Goal: Transaction & Acquisition: Purchase product/service

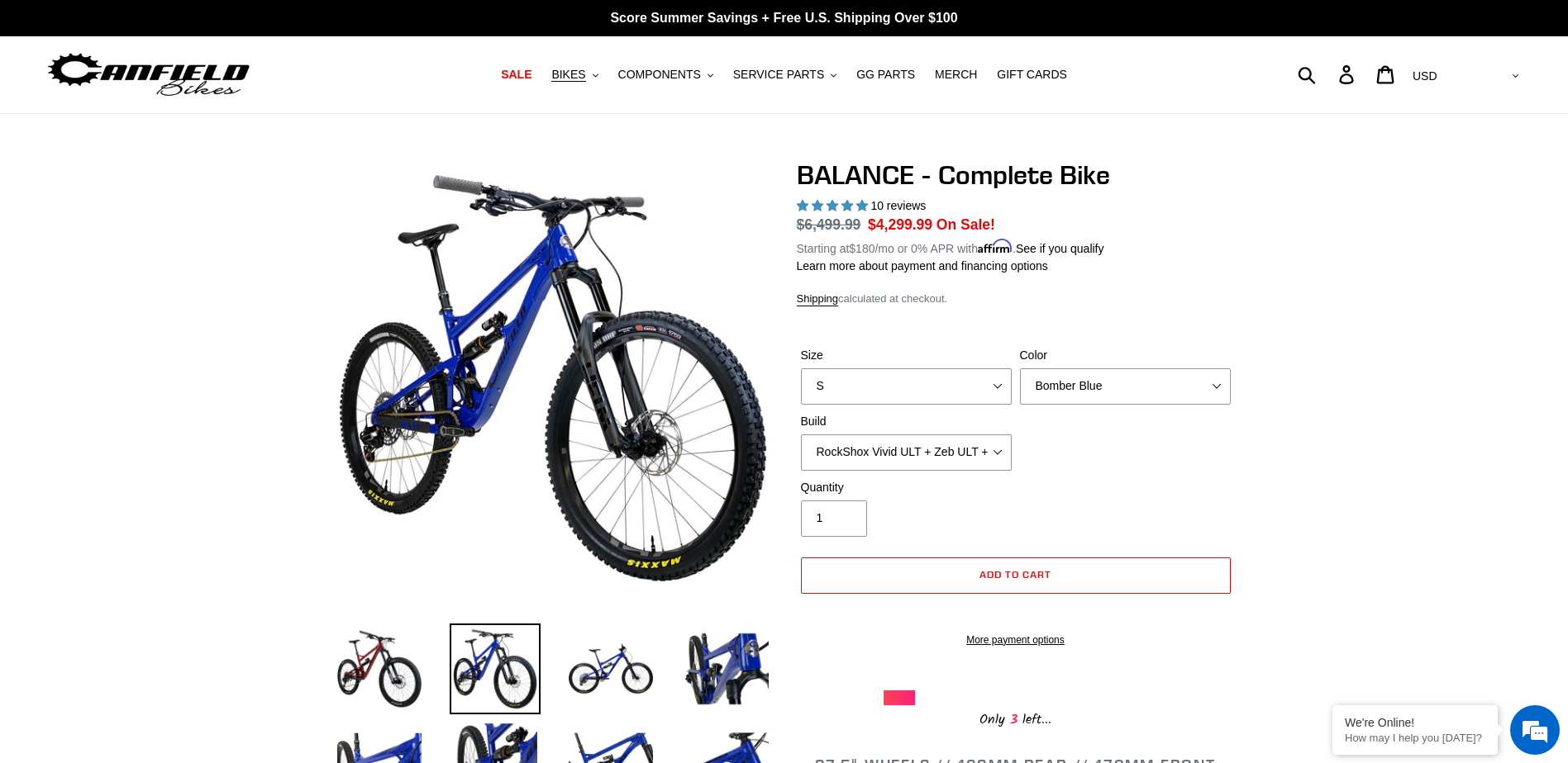
select select "RockShox Vivid ULT + Zeb ULT + SRAM XO"
select select "highest-rating"
click at [768, 86] on nav "SALE BIKES .cls-1{fill:#231f20} SHOP ALL BIKES SHOP DEMO BIKES - On SALE Now! J…" at bounding box center [784, 75] width 739 height 77
click at [791, 76] on span "SERVICE PARTS" at bounding box center [778, 74] width 90 height 14
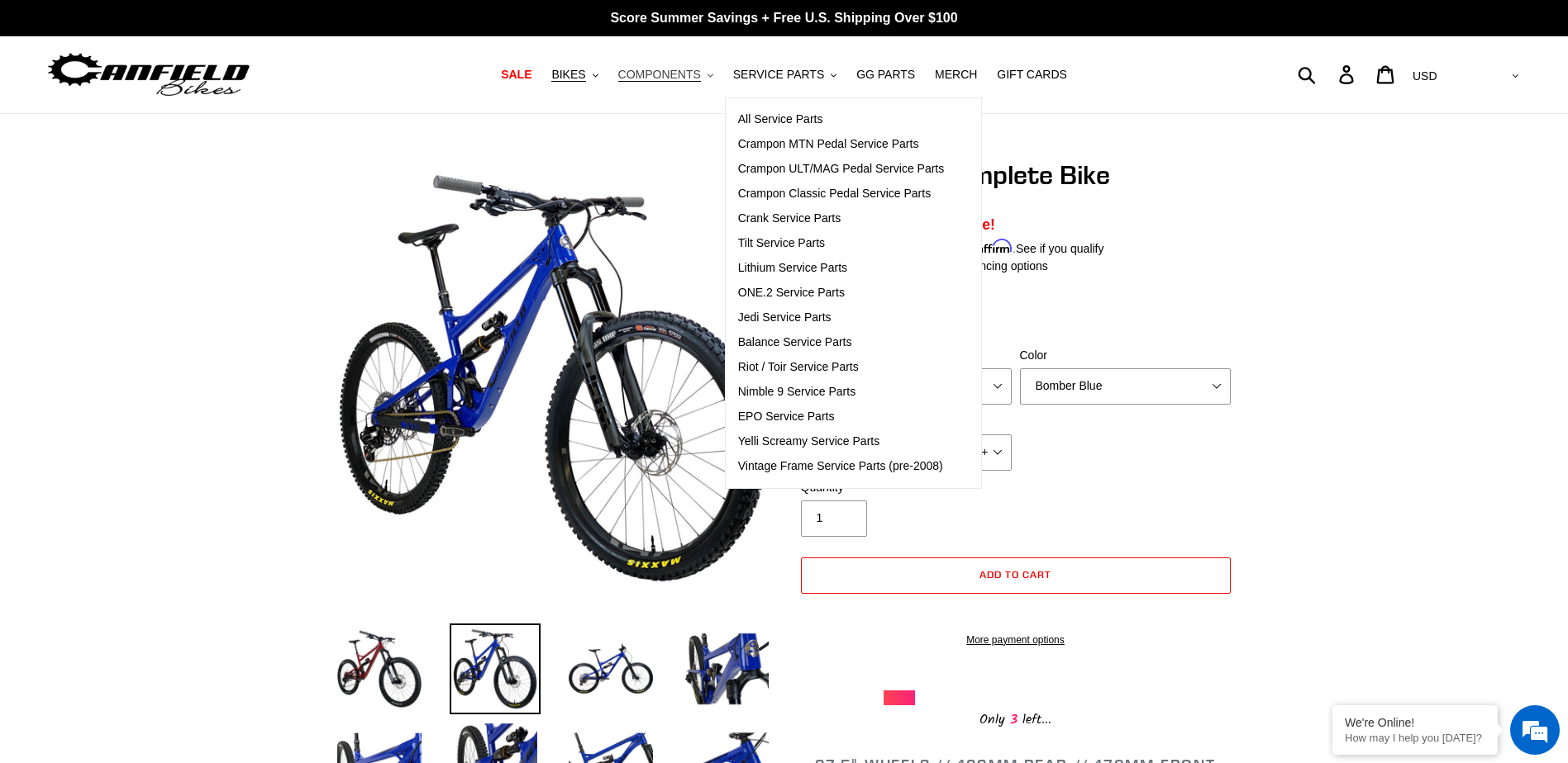
click at [690, 73] on span "COMPONENTS" at bounding box center [660, 74] width 83 height 14
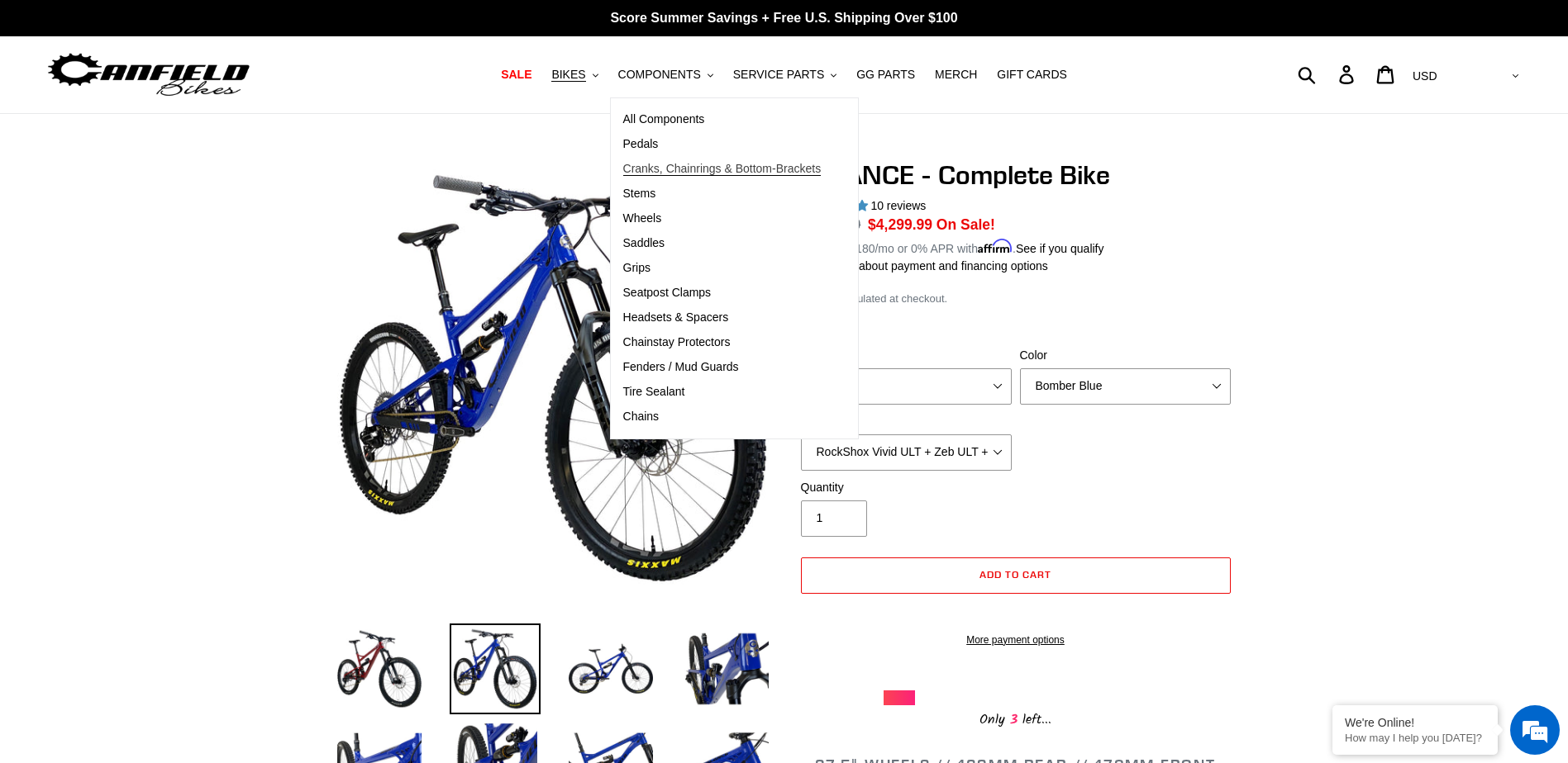
click at [735, 170] on span "Cranks, Chainrings & Bottom-Brackets" at bounding box center [722, 169] width 198 height 14
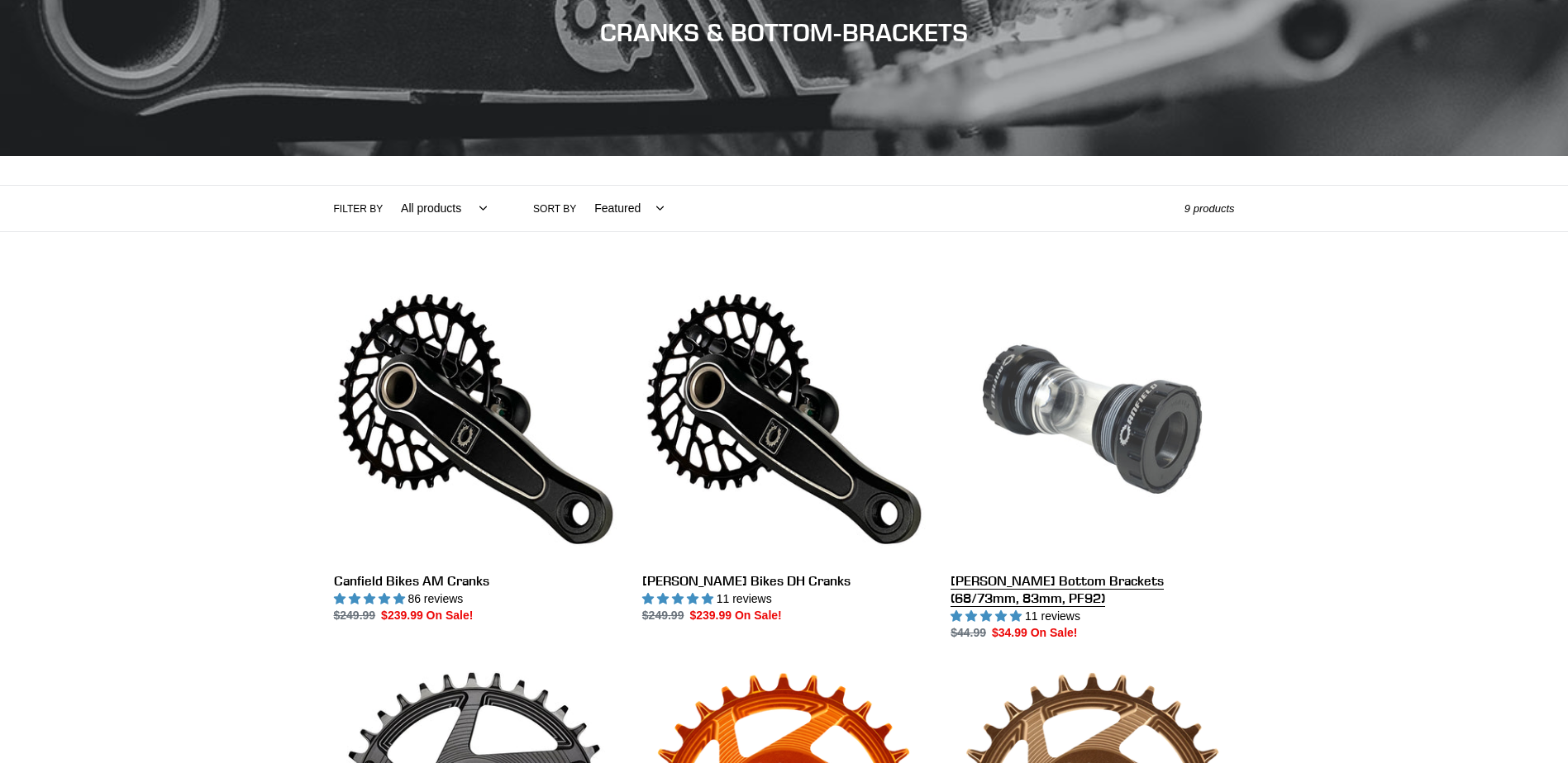
scroll to position [331, 0]
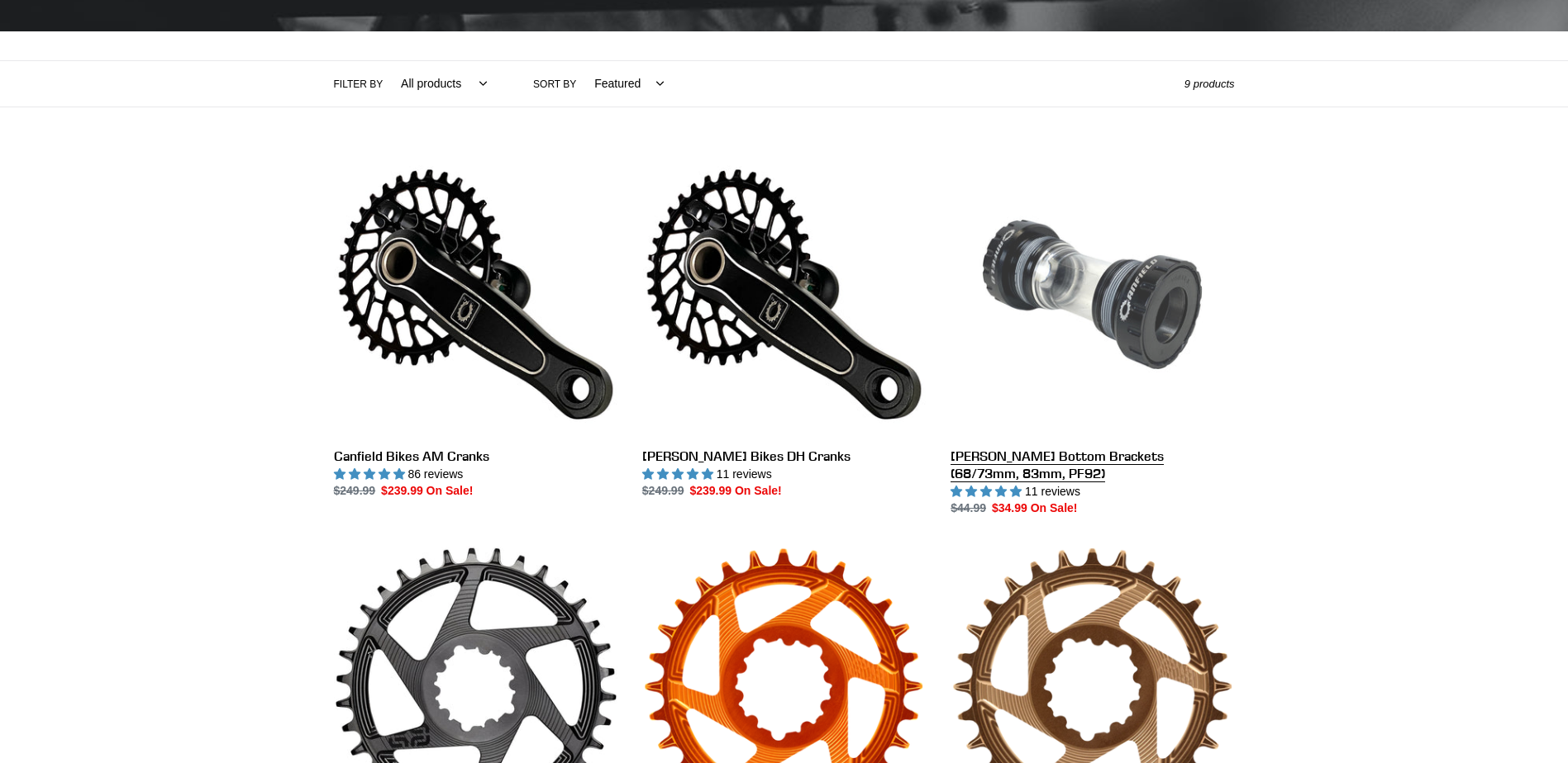
click at [1144, 317] on link "[PERSON_NAME] Bottom Brackets (68/73mm, 83mm, PF92)" at bounding box center [1092, 335] width 284 height 365
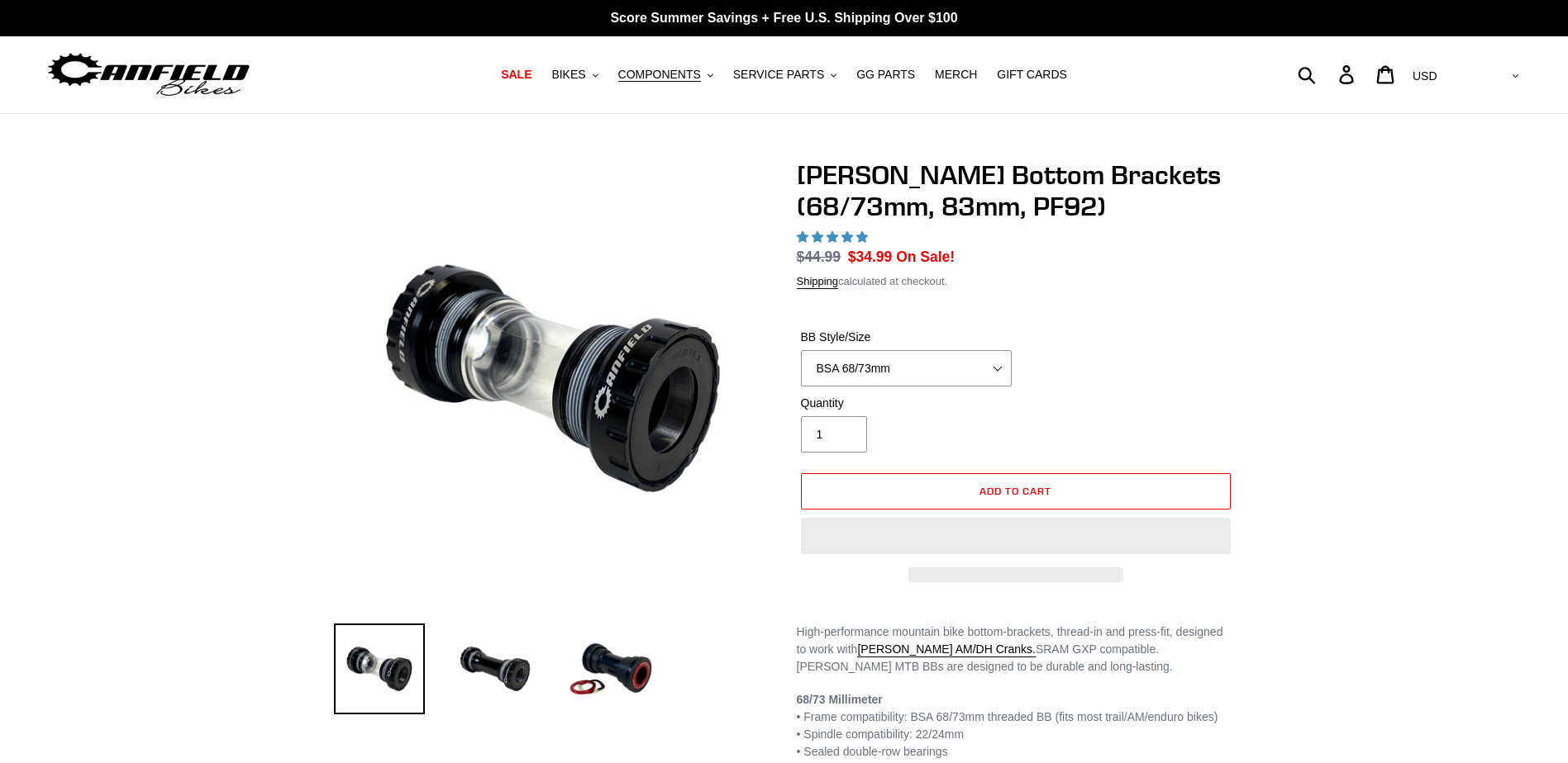
select select "highest-rating"
